Goal: Information Seeking & Learning: Learn about a topic

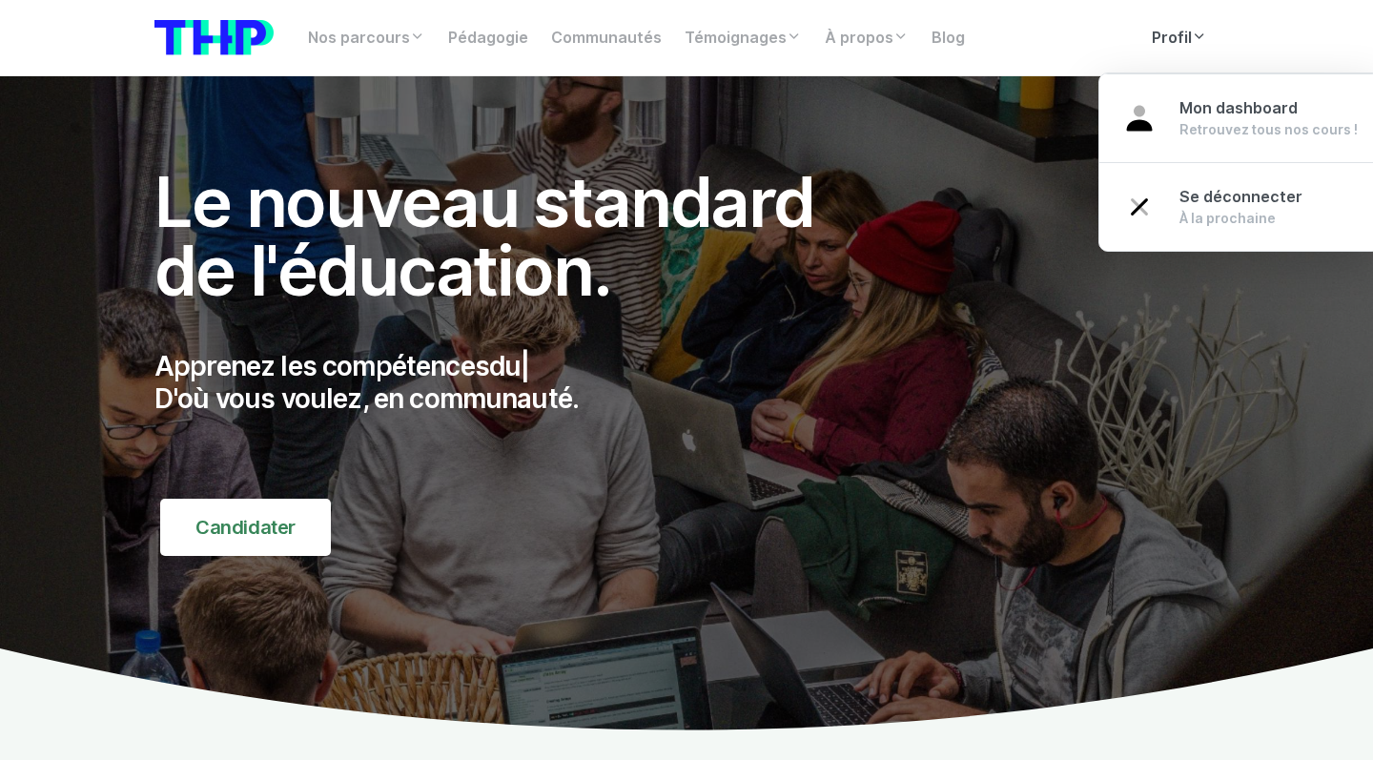
click at [1175, 31] on link "Profil" at bounding box center [1179, 38] width 78 height 38
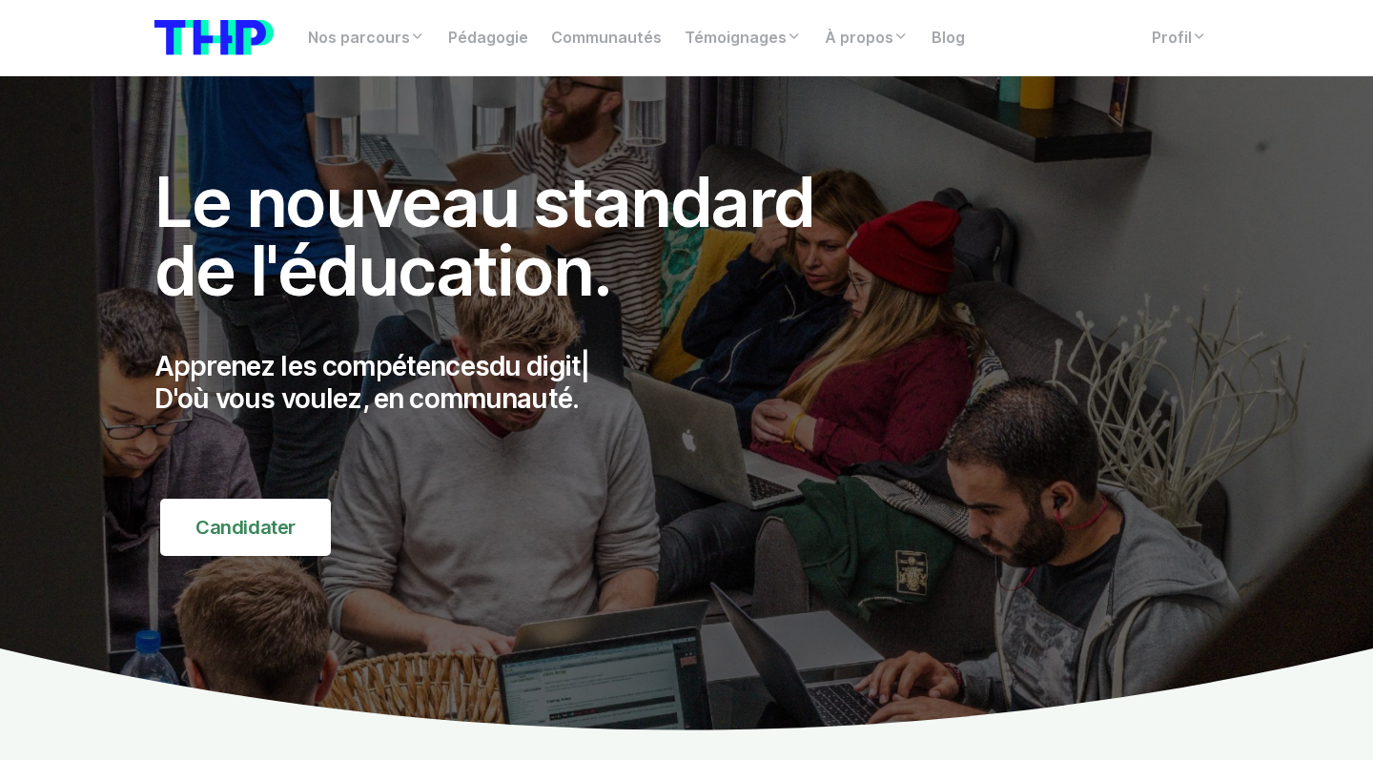
click at [1188, 59] on div "Nos parcours Tous nos parcours index Découvrez votre futur arbre de compétences…" at bounding box center [686, 37] width 1087 height 45
click at [1183, 42] on link "Profil" at bounding box center [1179, 38] width 78 height 38
click at [1185, 49] on link "Profil" at bounding box center [1179, 38] width 78 height 38
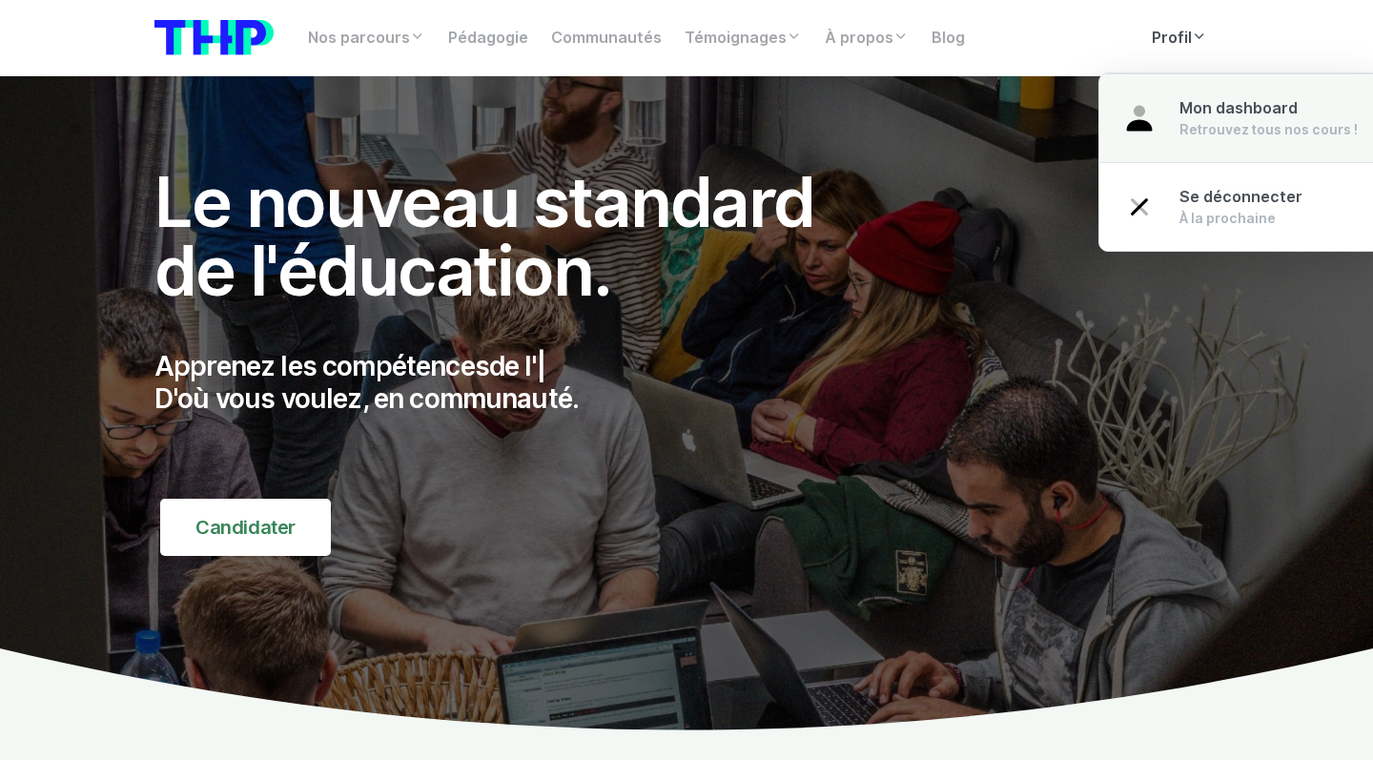
click at [1196, 104] on span "Mon dashboard" at bounding box center [1238, 108] width 118 height 18
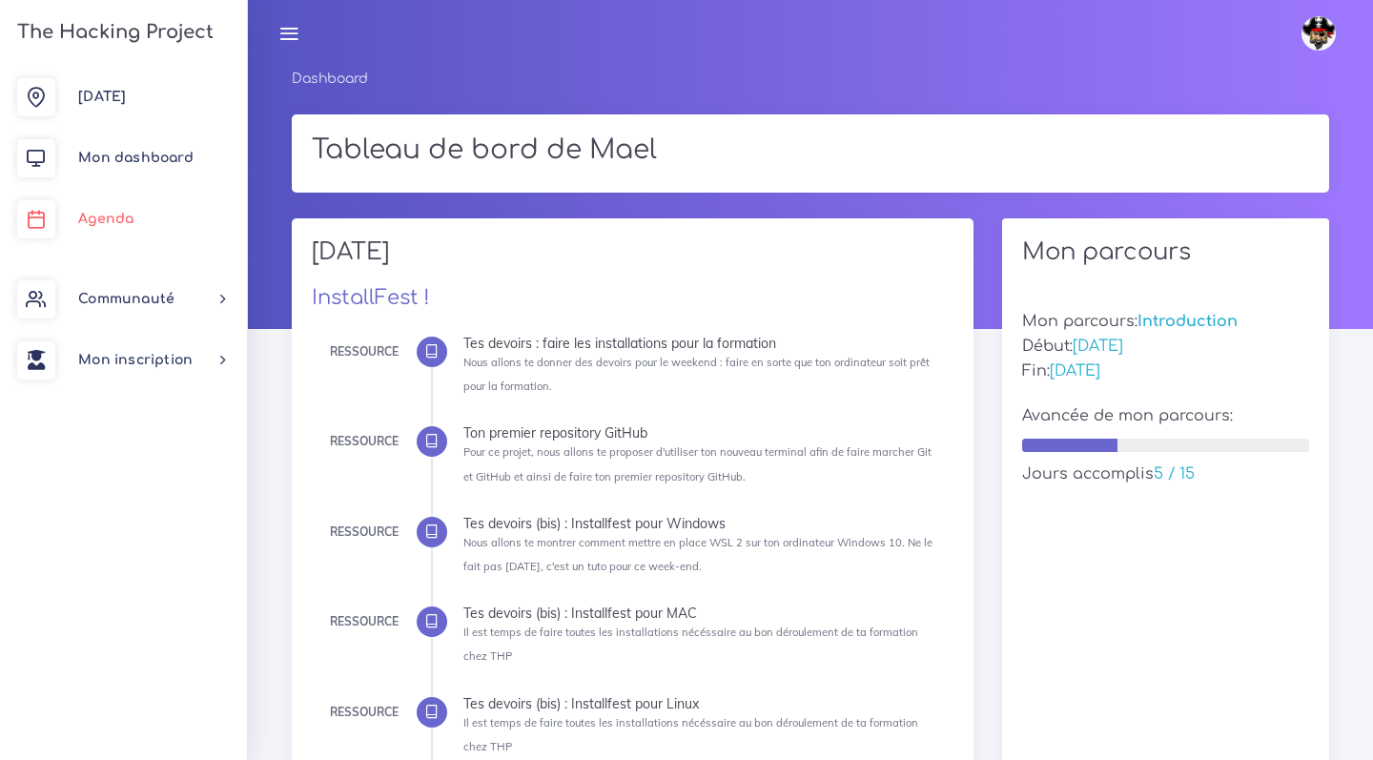
click at [189, 189] on link "Agenda" at bounding box center [123, 219] width 247 height 61
click at [170, 166] on link "Mon dashboard" at bounding box center [123, 158] width 247 height 61
click at [150, 135] on link "Mon dashboard" at bounding box center [123, 158] width 247 height 61
click at [149, 142] on link "Mon dashboard" at bounding box center [123, 158] width 247 height 61
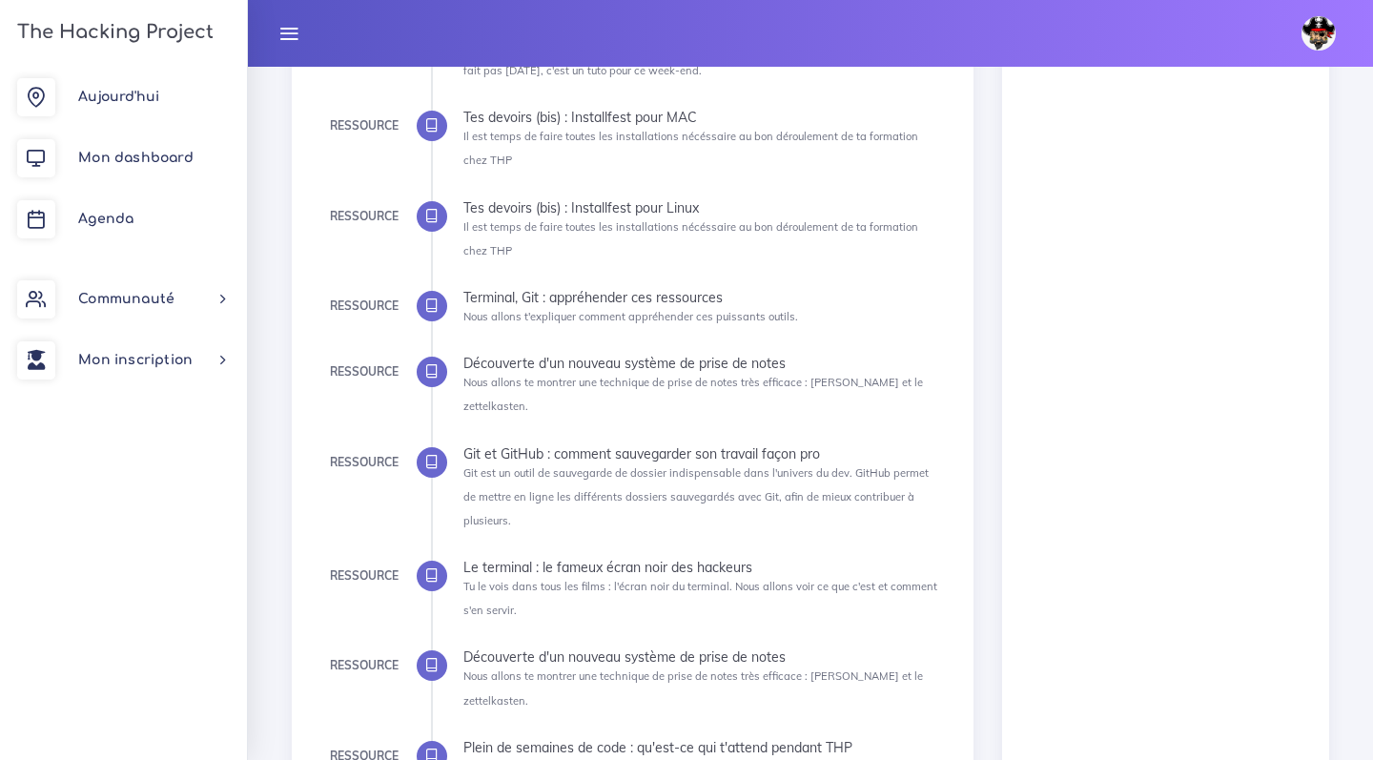
scroll to position [685, 0]
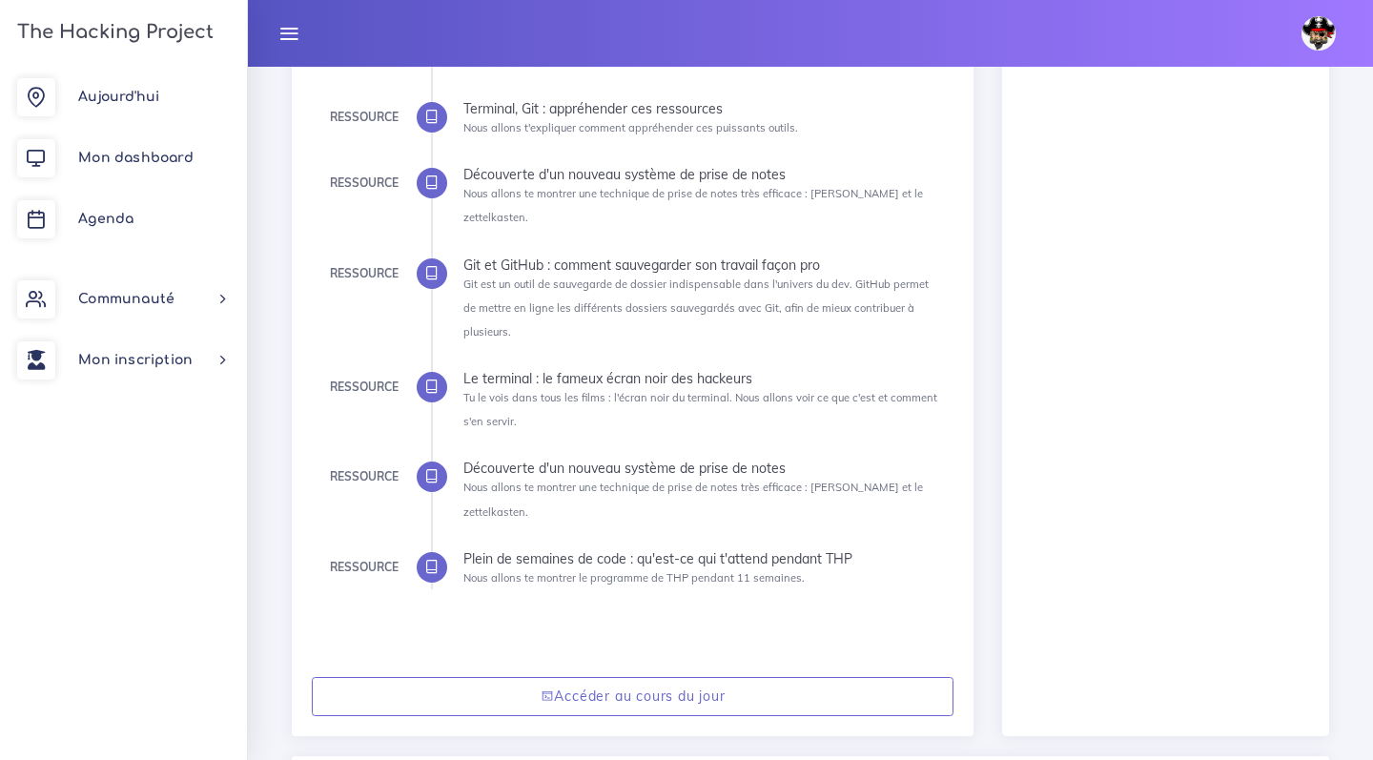
click at [433, 657] on div "Accéder au cours du jour" at bounding box center [633, 696] width 683 height 79
click at [431, 657] on div "Accéder au cours du jour" at bounding box center [633, 696] width 683 height 79
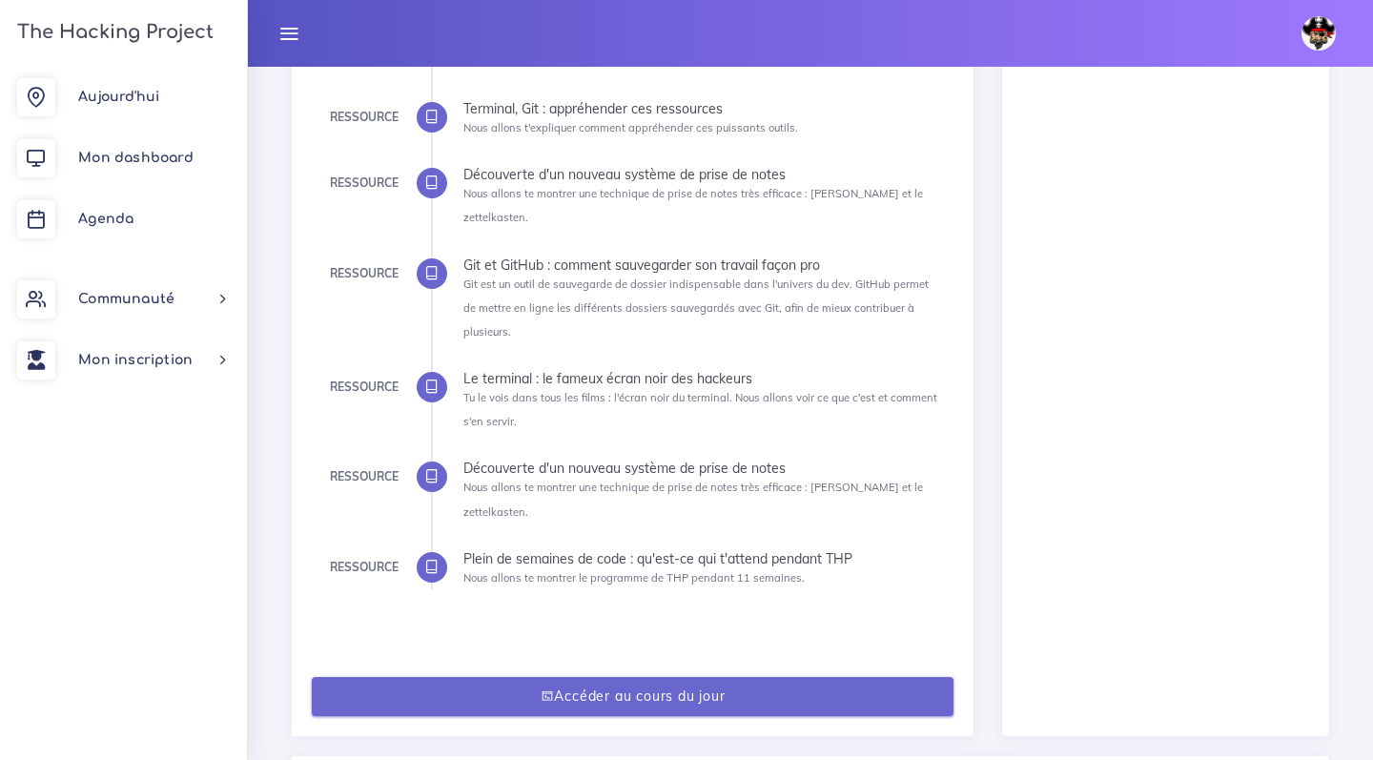
click at [427, 677] on link "Accéder au cours du jour" at bounding box center [633, 696] width 643 height 39
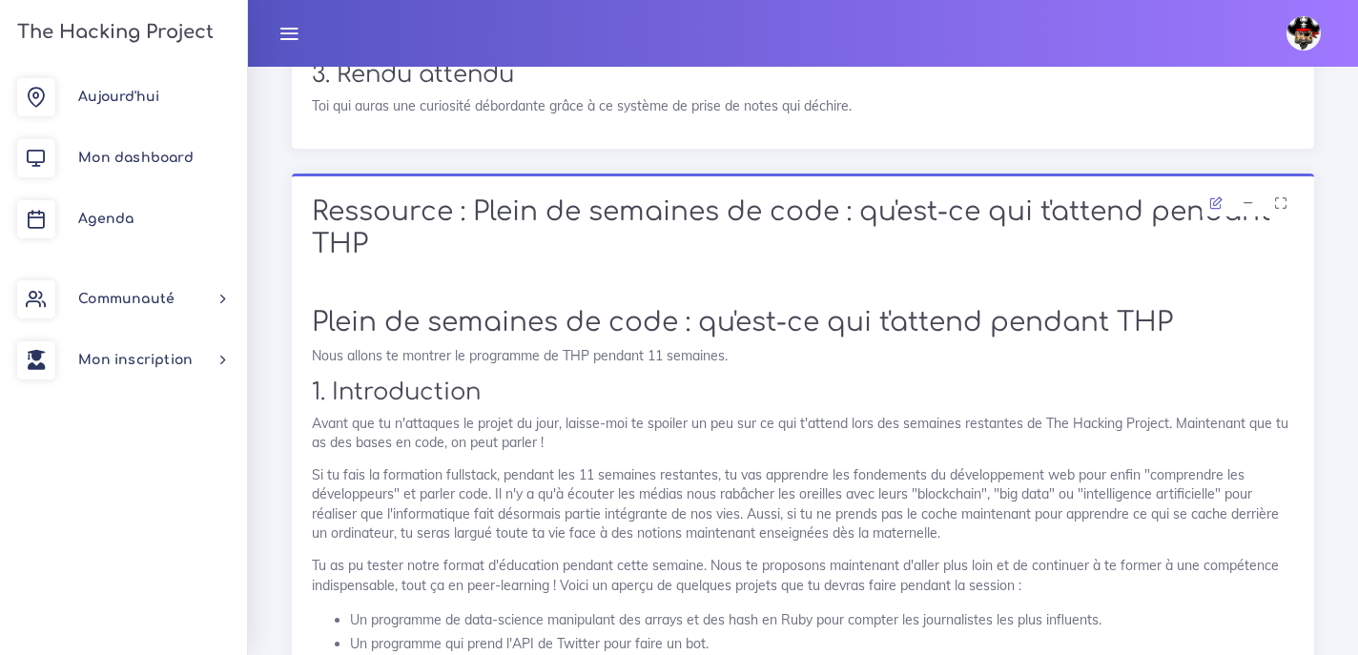
scroll to position [45118, 0]
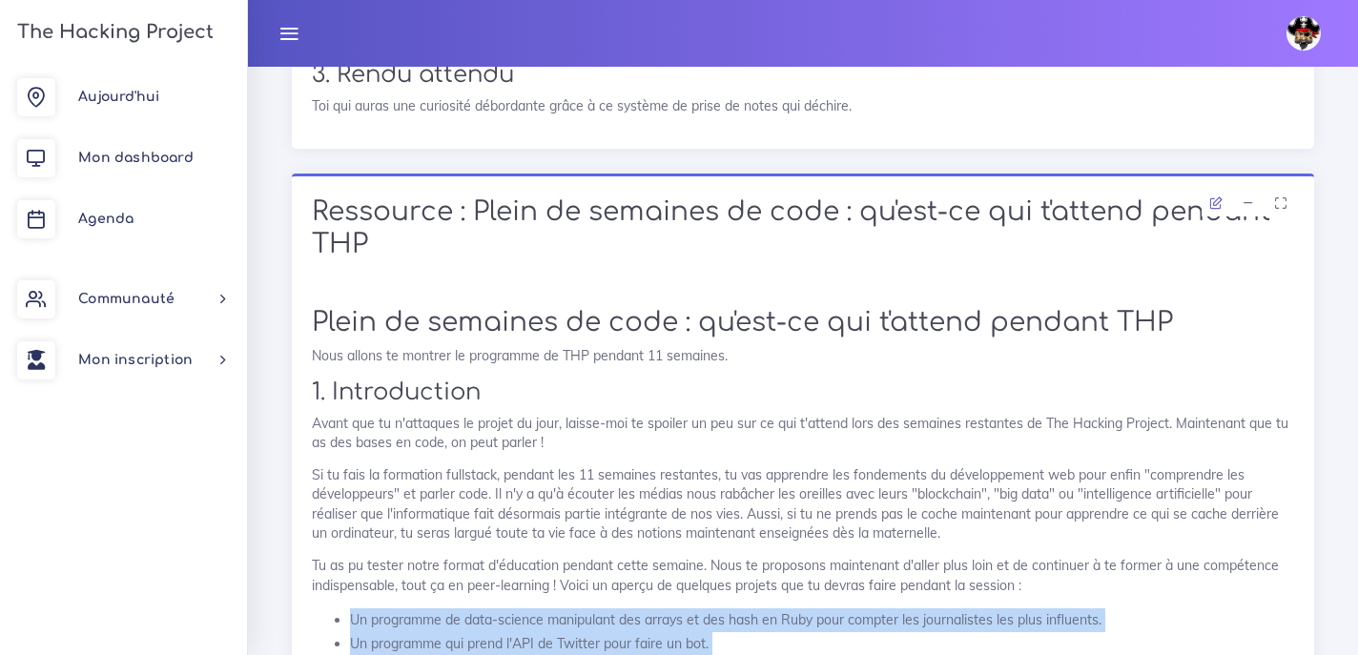
drag, startPoint x: 336, startPoint y: 305, endPoint x: 953, endPoint y: 374, distance: 621.6
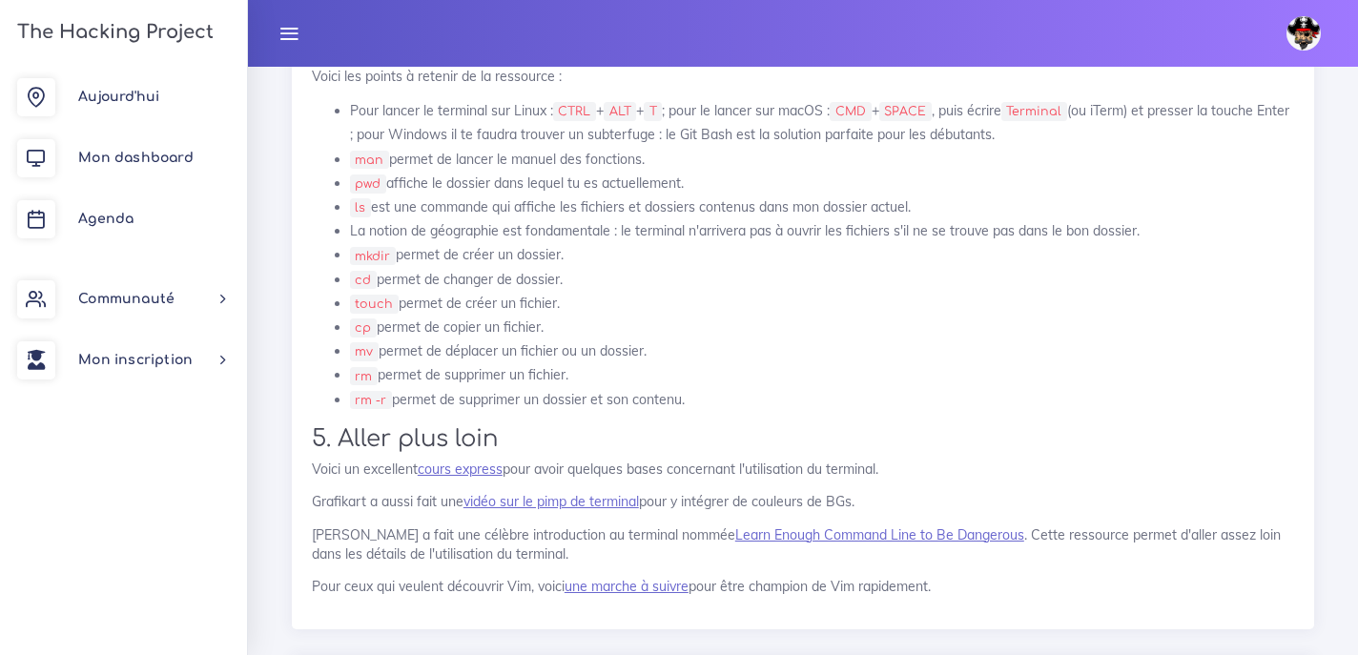
scroll to position [43482, 0]
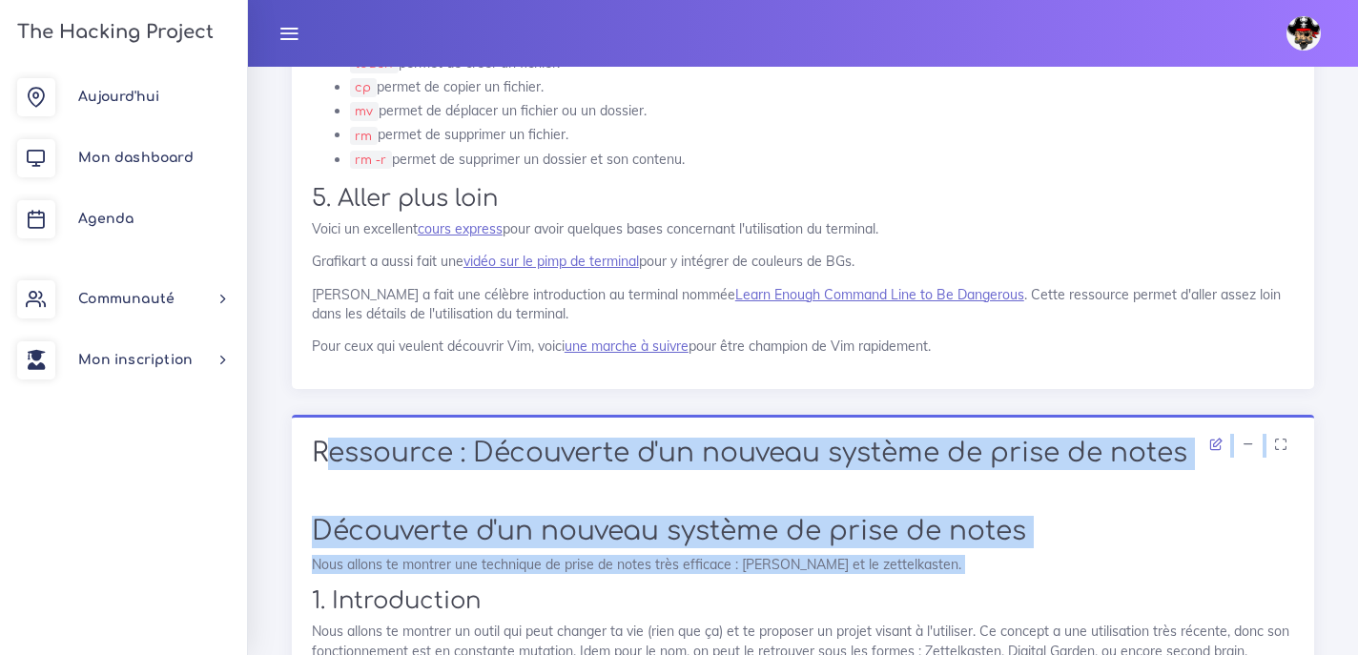
drag, startPoint x: 423, startPoint y: 164, endPoint x: 705, endPoint y: 307, distance: 315.5
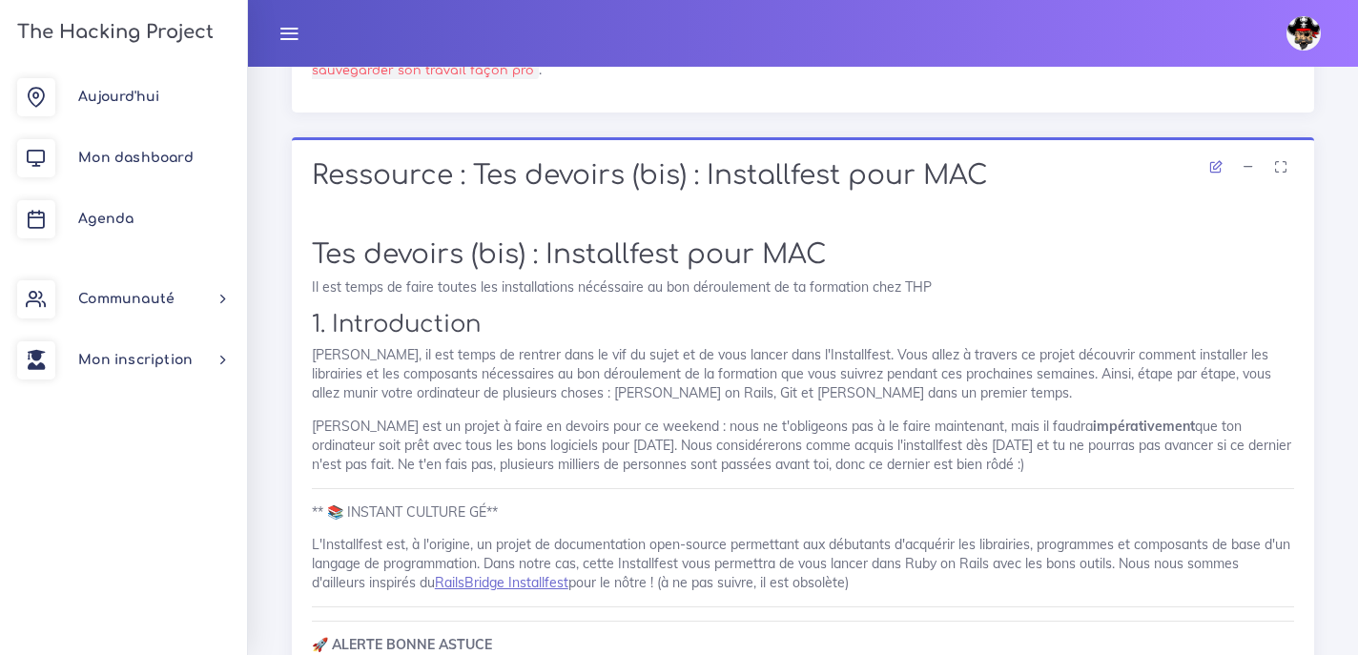
scroll to position [10394, 0]
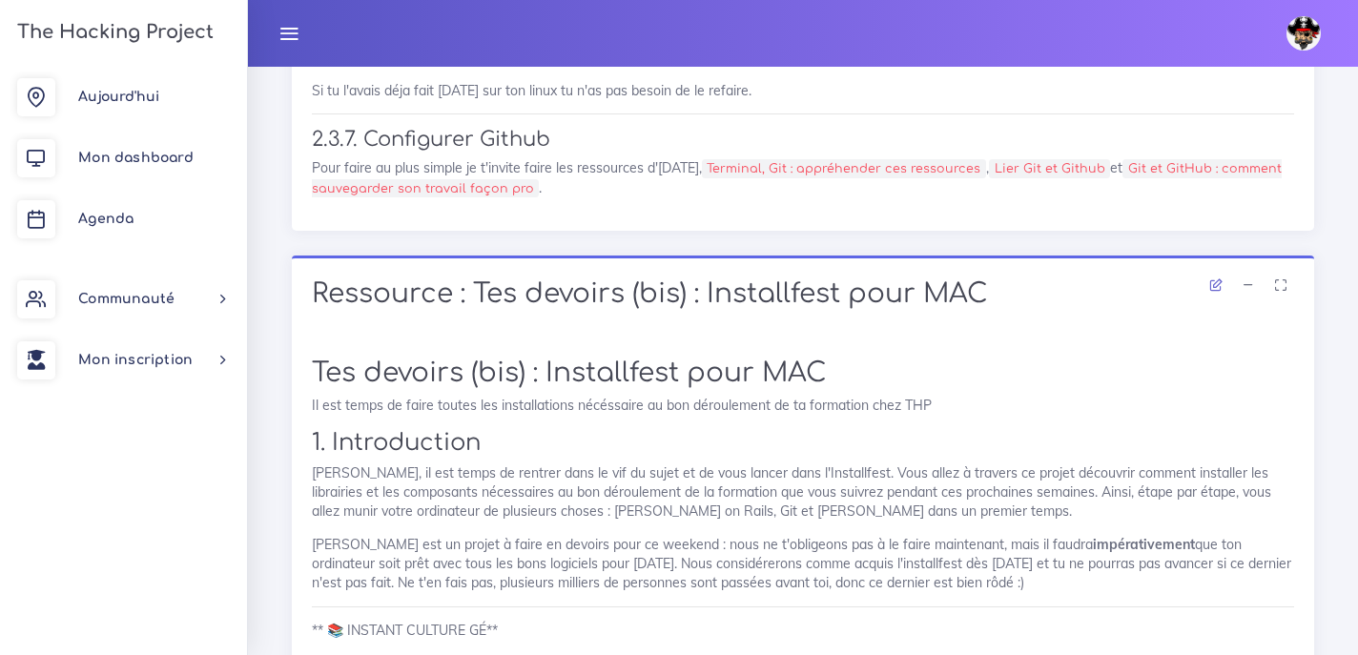
drag, startPoint x: 596, startPoint y: 229, endPoint x: 741, endPoint y: 244, distance: 145.7
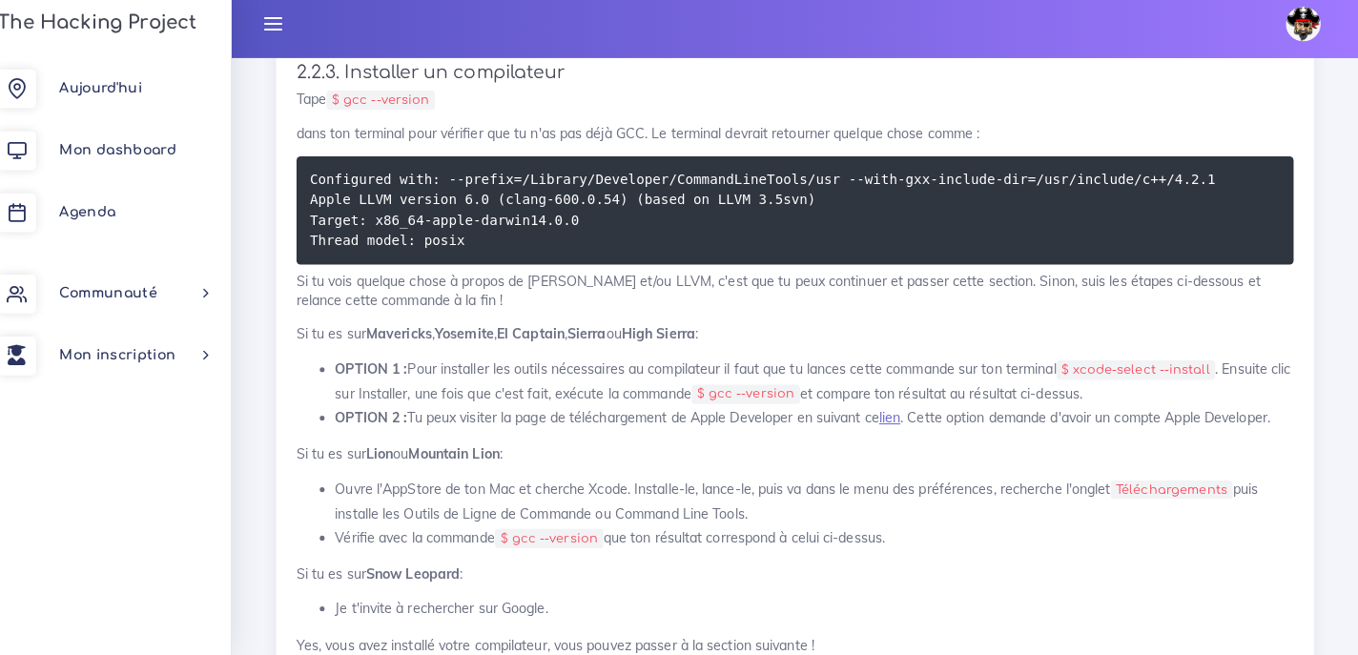
scroll to position [13035, 0]
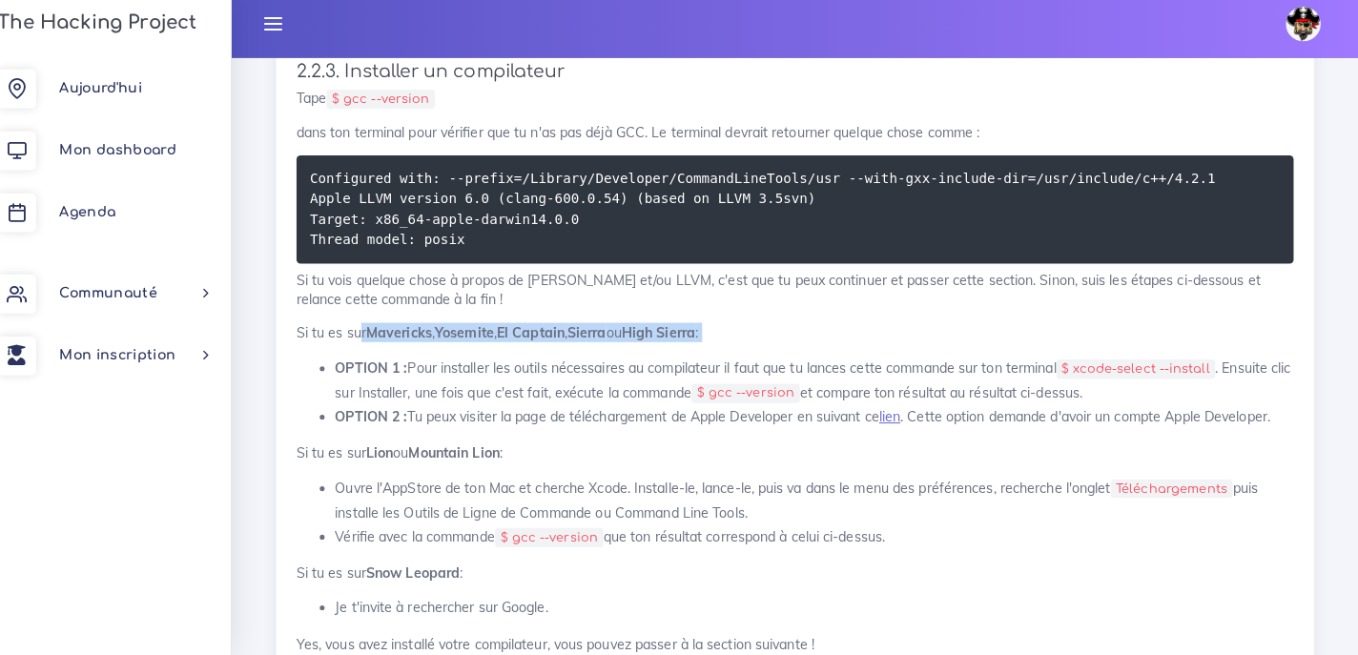
drag, startPoint x: 352, startPoint y: 204, endPoint x: 568, endPoint y: 228, distance: 217.7
click at [568, 228] on div "Tes devoirs (bis) : Installfest pour MAC Il est temps de faire toutes les insta…" at bounding box center [803, 636] width 982 height 5838
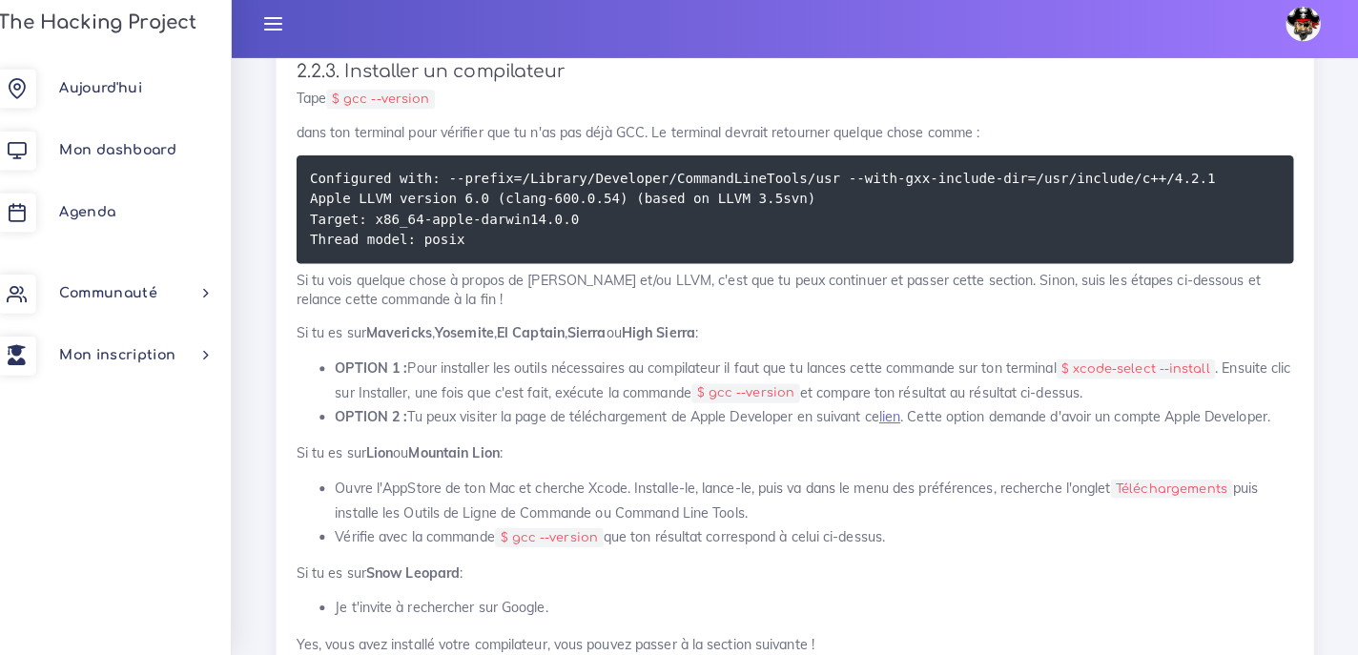
click at [568, 228] on div "Tes devoirs (bis) : Installfest pour MAC Il est temps de faire toutes les insta…" at bounding box center [803, 636] width 982 height 5838
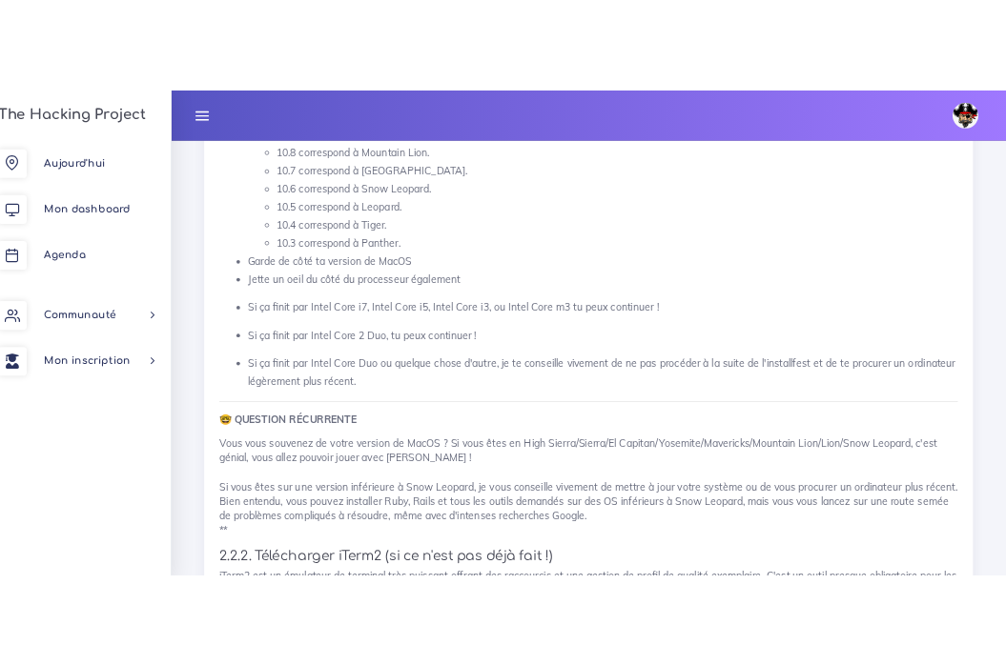
scroll to position [12125, 0]
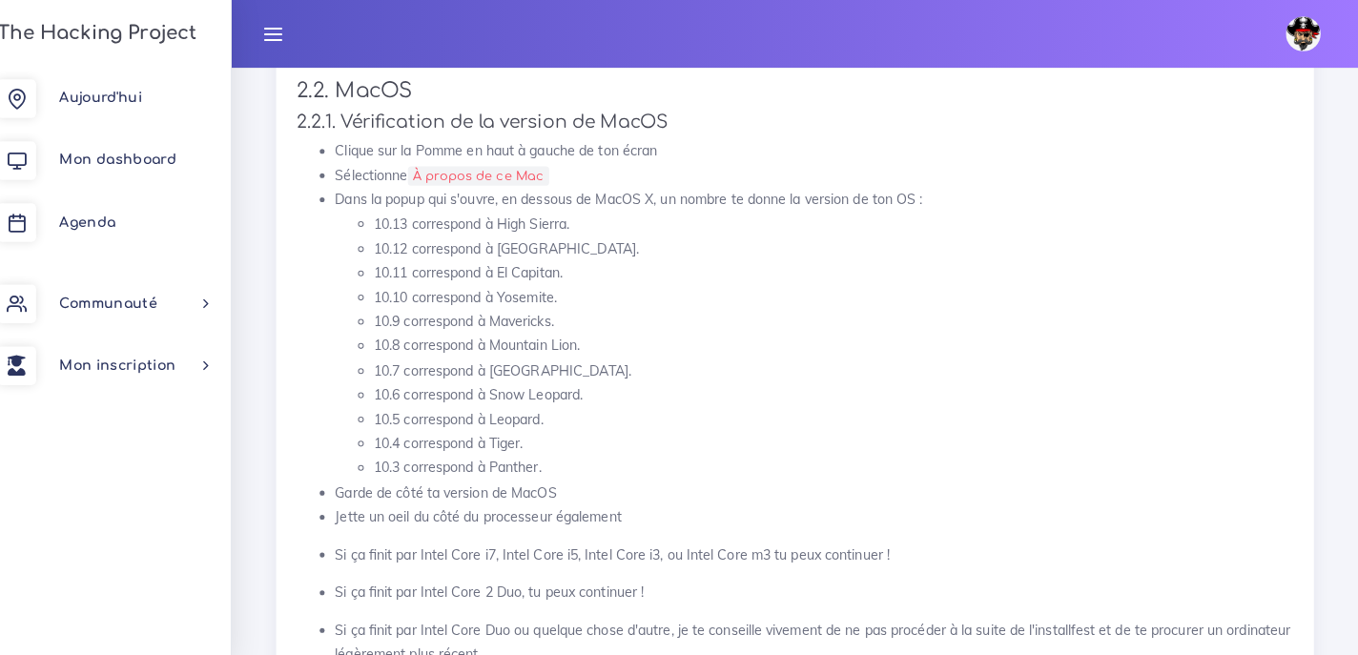
drag, startPoint x: 1098, startPoint y: 354, endPoint x: 448, endPoint y: 564, distance: 683.5
copy div "🤓 LOREMIPS DOLORSITAM Cons adip elitsedd ei tempo incidid ut LabOR ? Et dolo ma…"
